Goal: Use online tool/utility: Utilize a website feature to perform a specific function

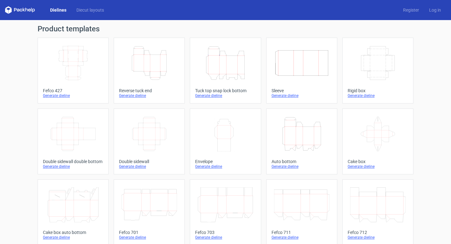
click at [60, 93] on div "Generate dieline" at bounding box center [73, 95] width 61 height 5
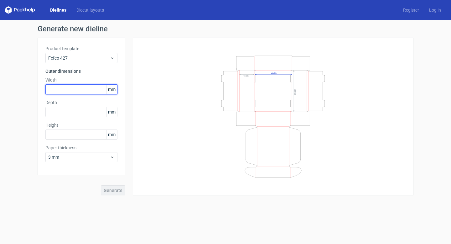
click at [55, 91] on input "text" at bounding box center [81, 89] width 72 height 10
type input "360"
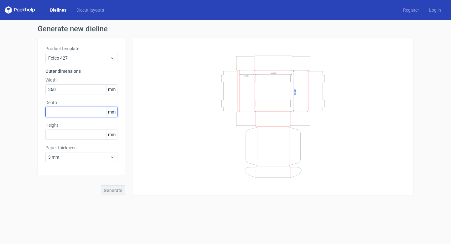
click at [55, 112] on input "text" at bounding box center [81, 112] width 72 height 10
type input "220"
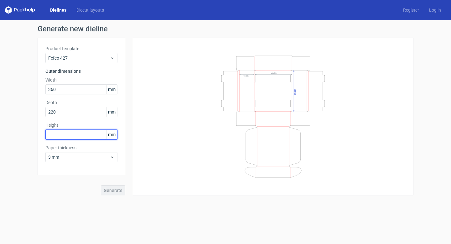
click at [62, 136] on input "text" at bounding box center [81, 134] width 72 height 10
type input "85"
click at [112, 192] on span "Generate" at bounding box center [113, 190] width 19 height 4
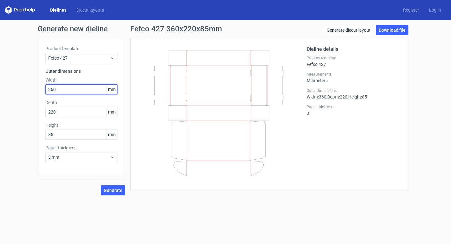
drag, startPoint x: 60, startPoint y: 89, endPoint x: 45, endPoint y: 84, distance: 16.4
click at [45, 84] on div "Product template Fefco 427 Outer dimensions Width 360 mm Depth 220 mm Height 85…" at bounding box center [82, 106] width 88 height 137
type input "220"
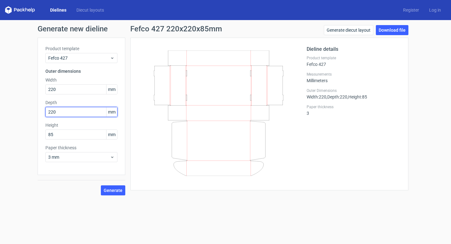
drag, startPoint x: 61, startPoint y: 110, endPoint x: 43, endPoint y: 105, distance: 18.3
click at [43, 105] on div "Product template Fefco 427 Outer dimensions Width 220 mm Depth 220 mm Height 85…" at bounding box center [82, 106] width 88 height 137
type input "360"
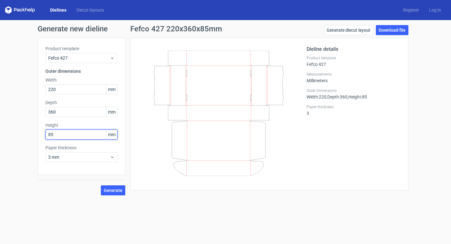
click at [72, 137] on input "85" at bounding box center [81, 134] width 72 height 10
click at [113, 190] on span "Generate" at bounding box center [113, 190] width 19 height 4
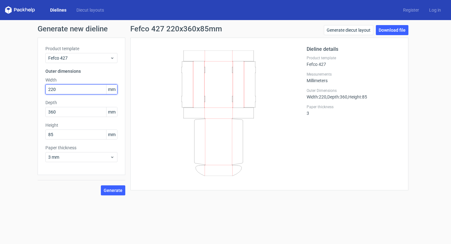
drag, startPoint x: 63, startPoint y: 90, endPoint x: 41, endPoint y: 84, distance: 22.6
click at [41, 84] on div "Product template Fefco 427 Outer dimensions Width 220 mm Depth 360 mm Height 85…" at bounding box center [82, 106] width 88 height 137
type input "360"
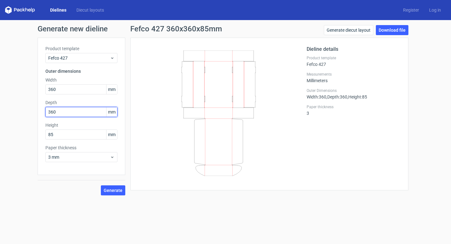
drag, startPoint x: 61, startPoint y: 111, endPoint x: 43, endPoint y: 107, distance: 18.7
click at [43, 107] on div "Product template Fefco 427 Outer dimensions Width 360 mm Depth 360 mm Height 85…" at bounding box center [82, 106] width 88 height 137
type input "220"
click at [108, 189] on span "Generate" at bounding box center [113, 190] width 19 height 4
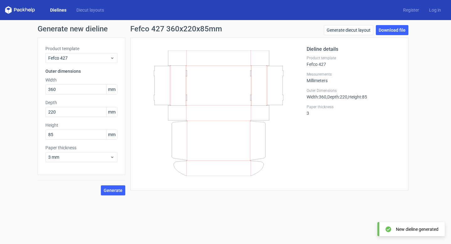
click at [243, 203] on form "Generate new dieline Product template Fefco 427 Outer dimensions Width 360 mm D…" at bounding box center [225, 132] width 451 height 224
